Goal: Task Accomplishment & Management: Use online tool/utility

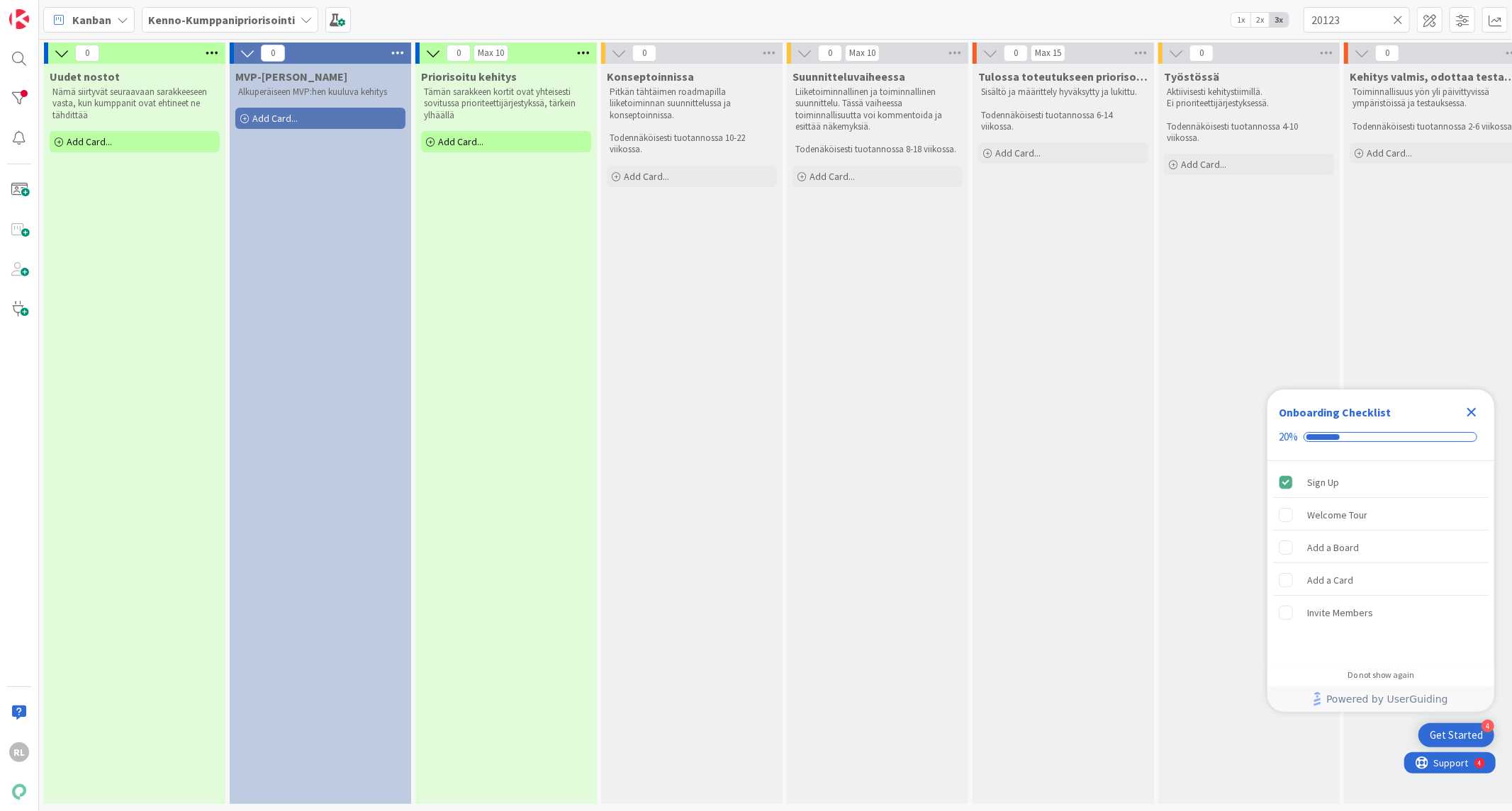
click at [1394, 14] on icon at bounding box center [1397, 20] width 10 height 13
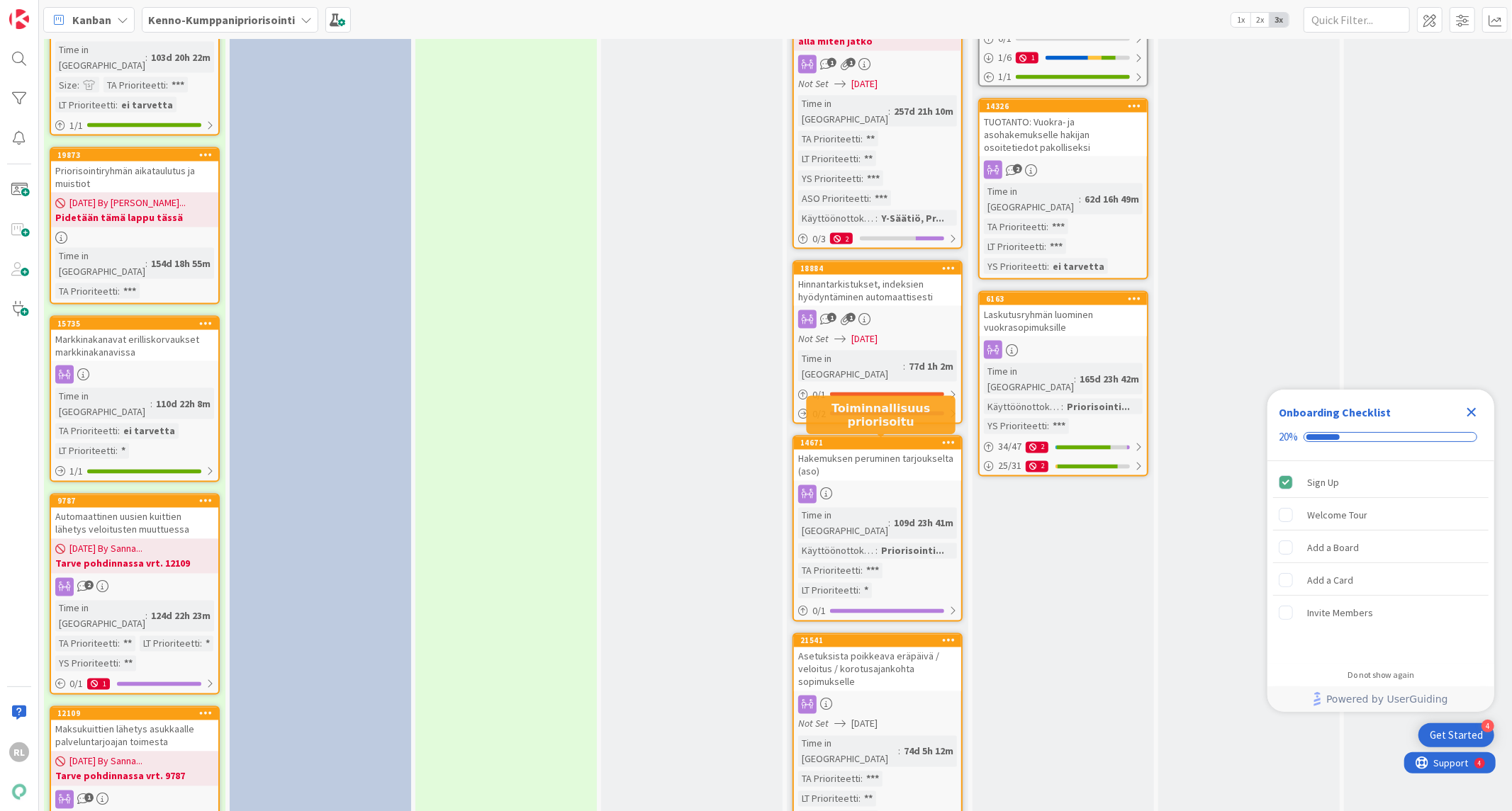
scroll to position [1967, 0]
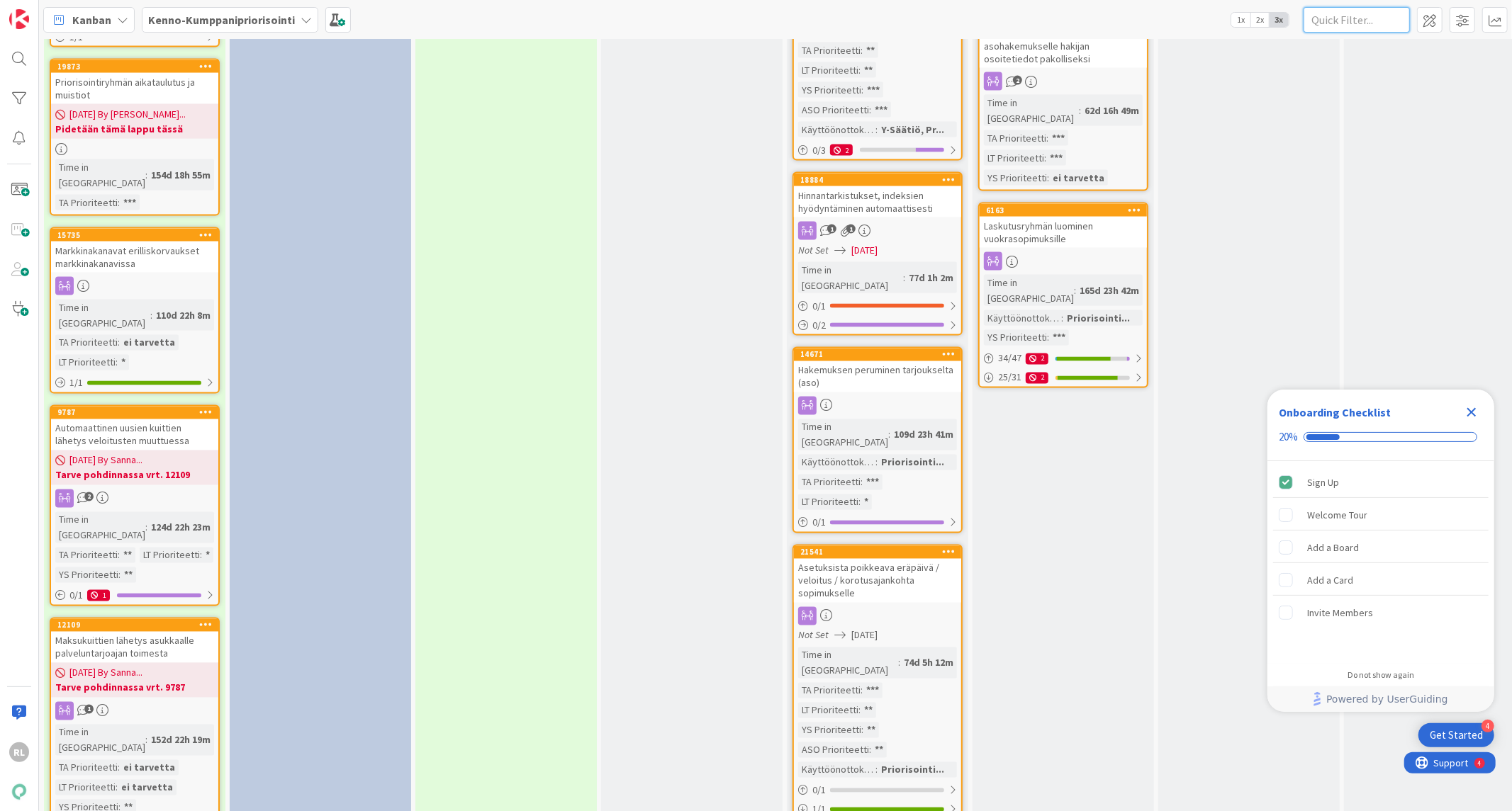
click at [1362, 19] on input "text" at bounding box center [1356, 20] width 106 height 26
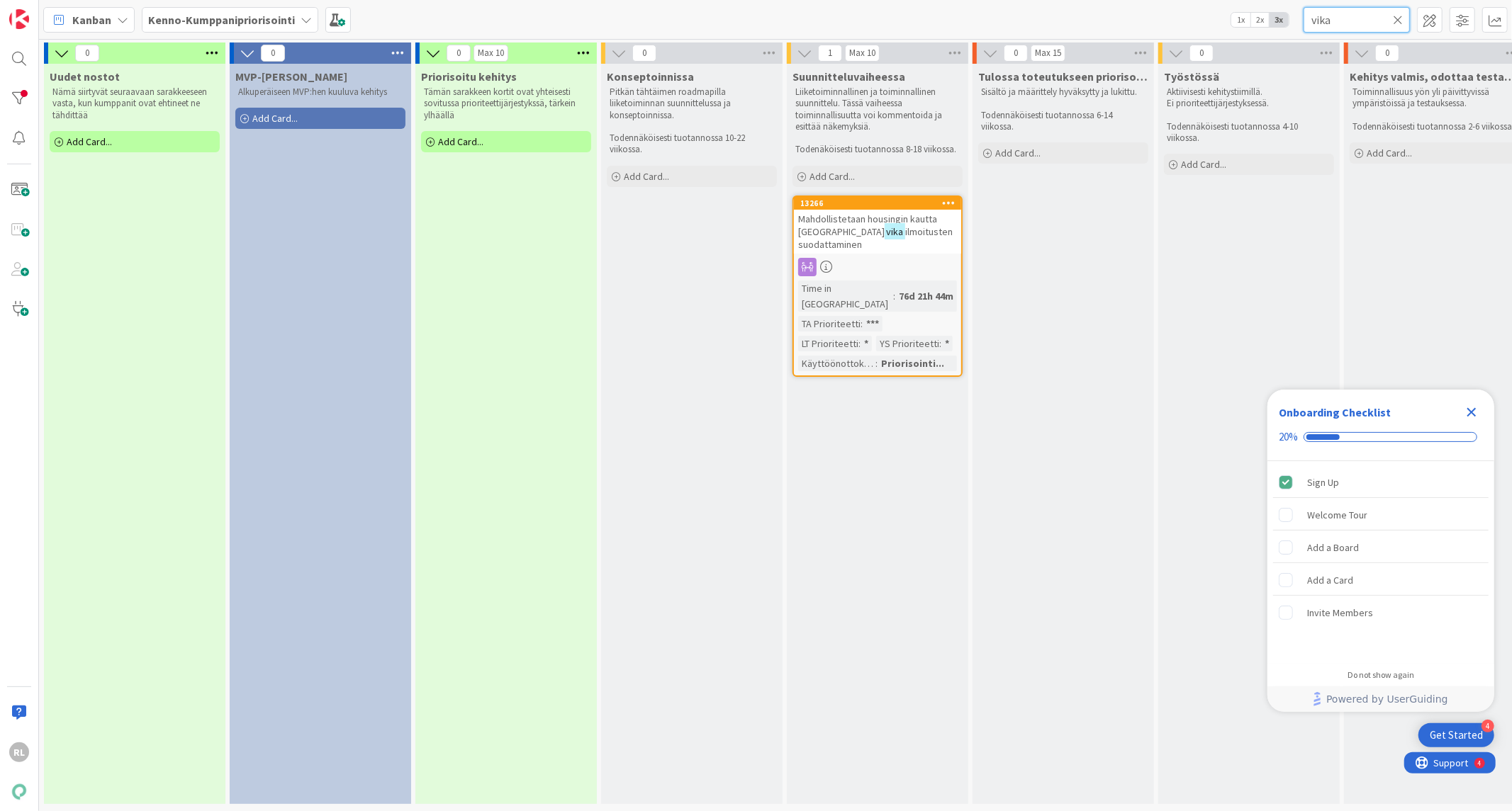
scroll to position [5, 0]
type input "vika"
click at [872, 226] on span "ilmoitusten suodattaminen" at bounding box center [875, 238] width 155 height 26
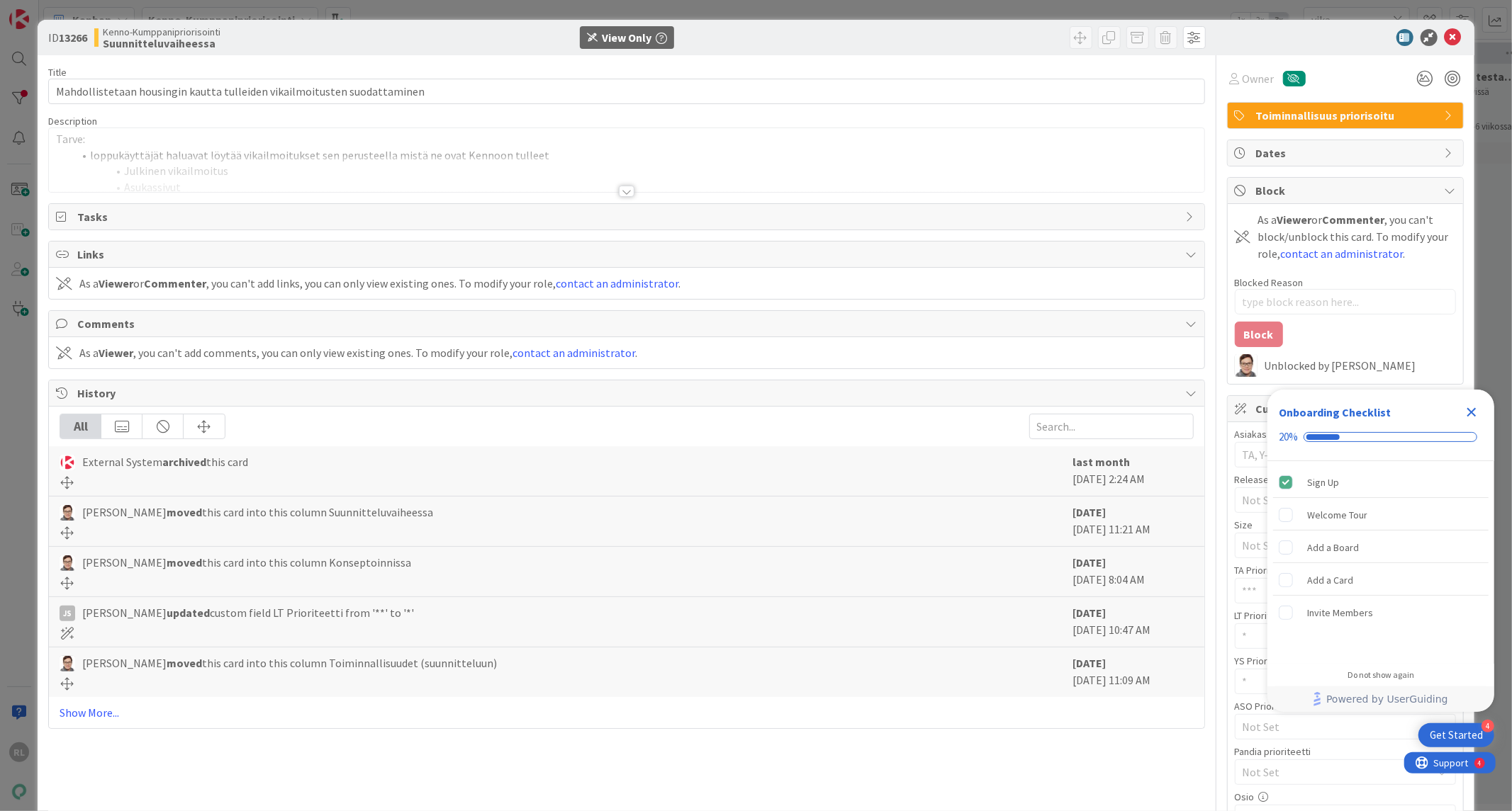
click at [608, 188] on div at bounding box center [626, 174] width 1154 height 36
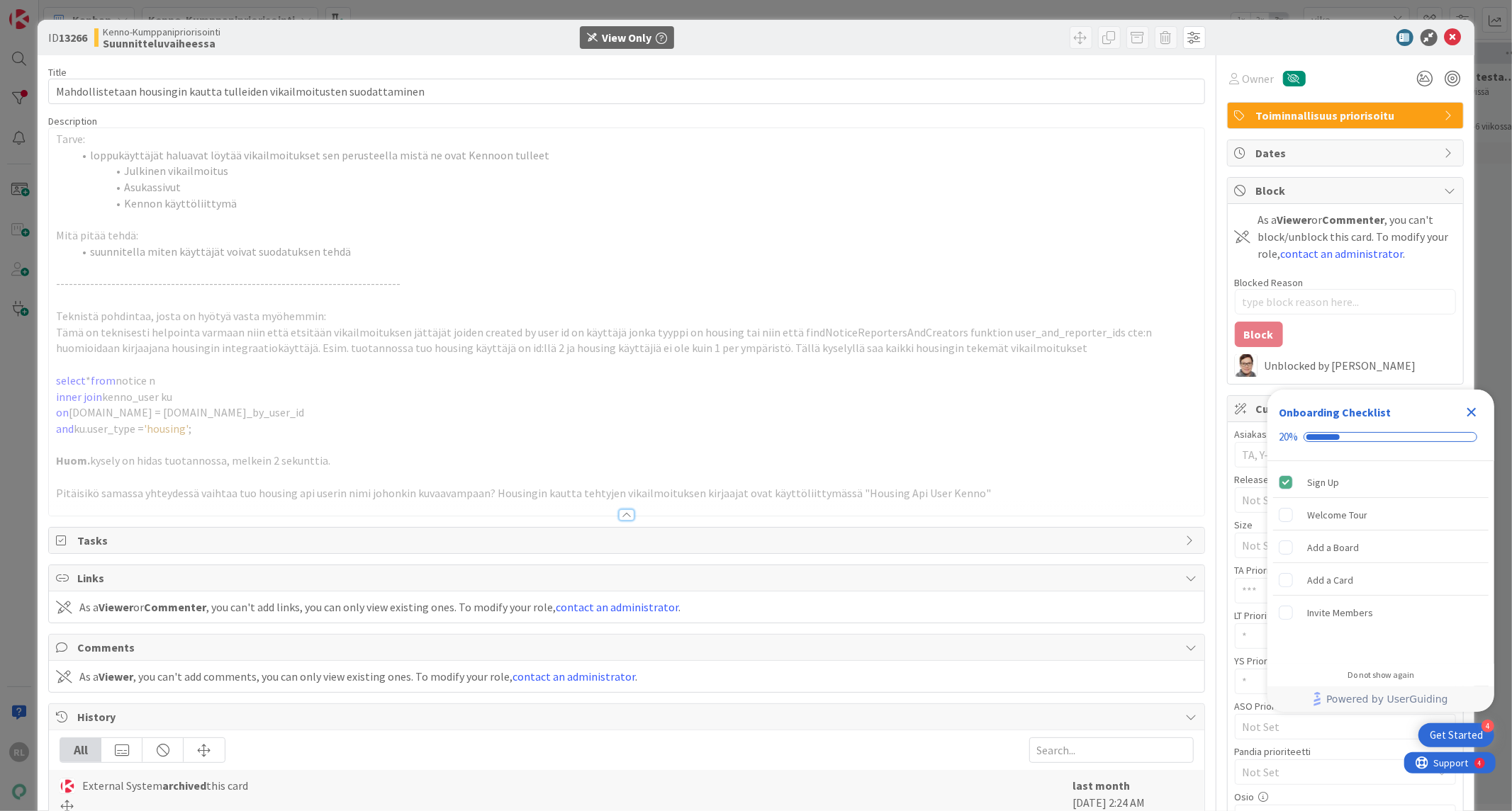
type textarea "x"
drag, startPoint x: 1443, startPoint y: 37, endPoint x: 1386, endPoint y: 2, distance: 66.9
click at [1444, 37] on icon at bounding box center [1452, 37] width 17 height 17
